Goal: Information Seeking & Learning: Learn about a topic

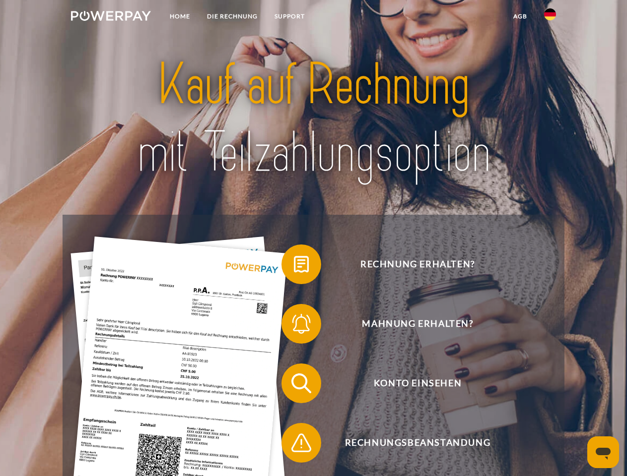
click at [111, 17] on img at bounding box center [111, 16] width 80 height 10
click at [550, 17] on img at bounding box center [550, 14] width 12 height 12
click at [519, 16] on link "agb" at bounding box center [520, 16] width 31 height 18
click at [294, 266] on span at bounding box center [286, 265] width 50 height 50
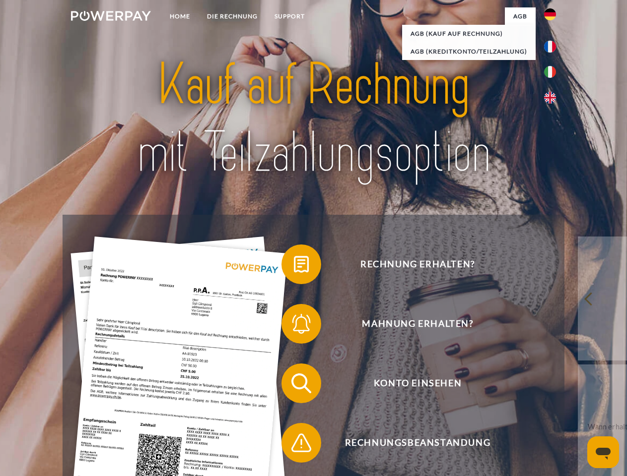
click at [294, 326] on span at bounding box center [286, 324] width 50 height 50
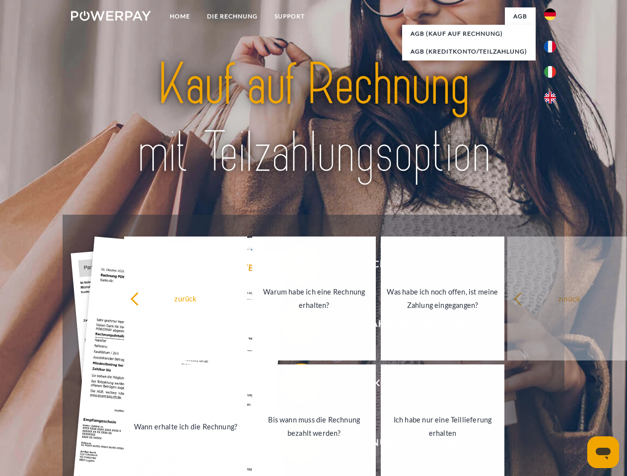
click at [294, 385] on link "Bis wann muss die Rechnung bezahlt werden?" at bounding box center [314, 427] width 124 height 124
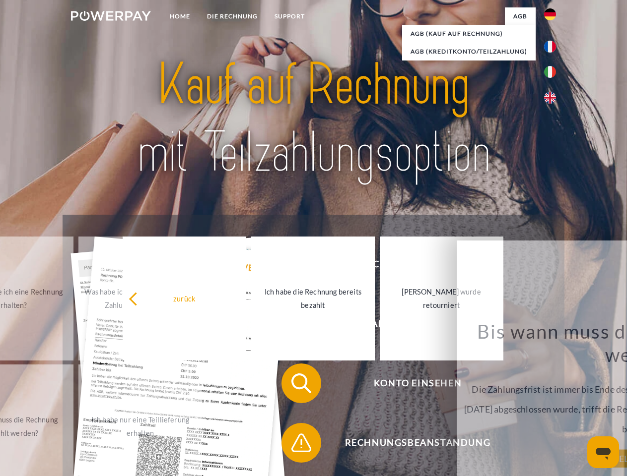
click at [294, 445] on span at bounding box center [286, 443] width 50 height 50
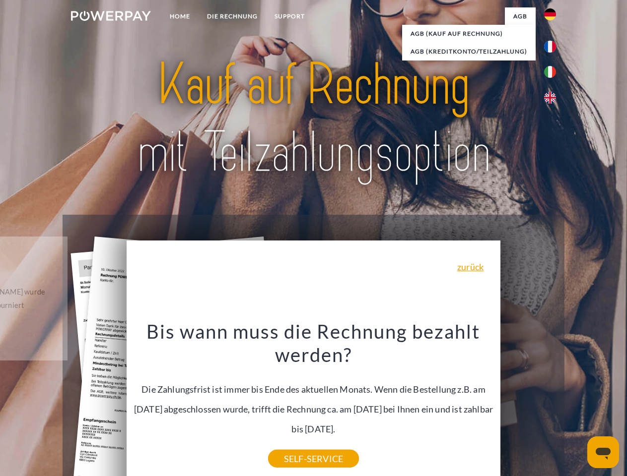
click at [603, 452] on icon "Messaging-Fenster öffnen" at bounding box center [602, 454] width 15 height 12
